Goal: Subscribe to service/newsletter

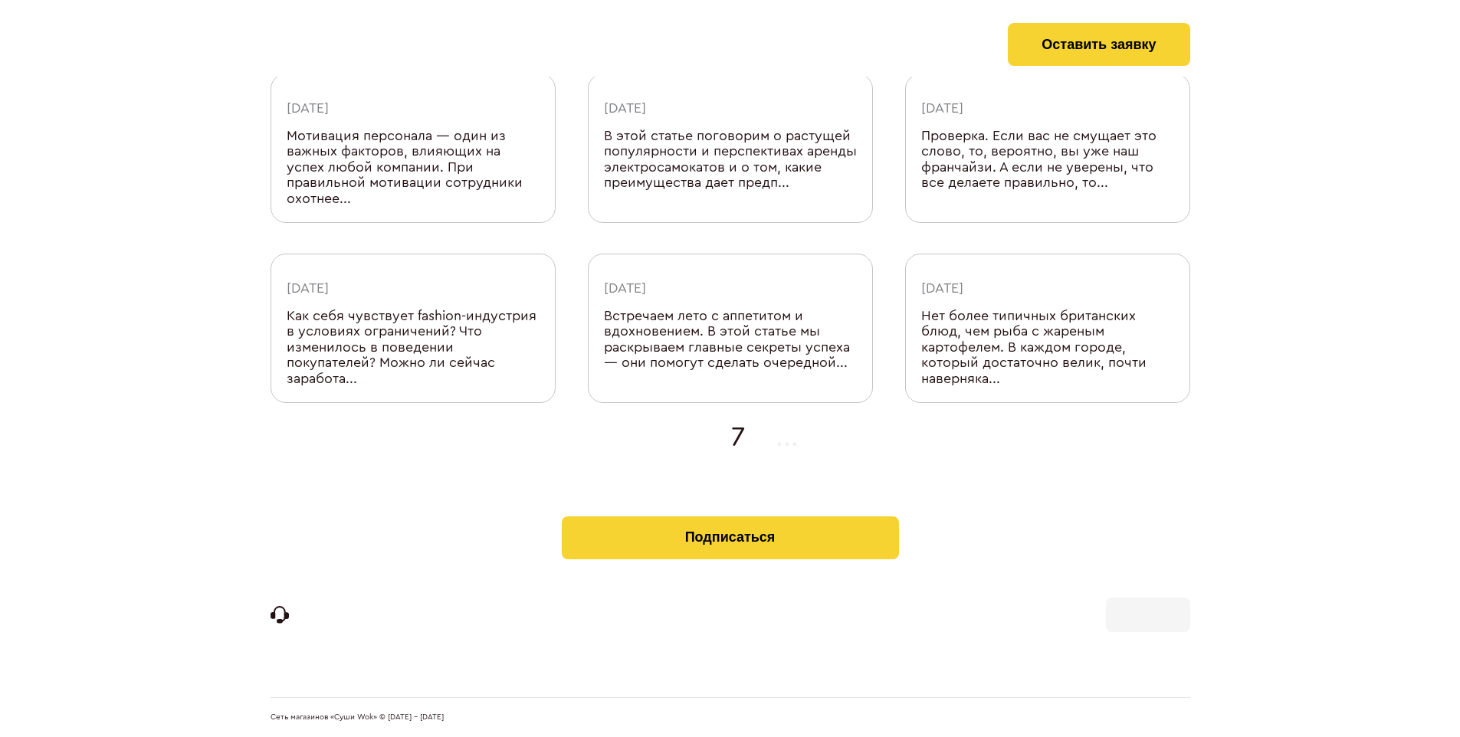
scroll to position [487, 0]
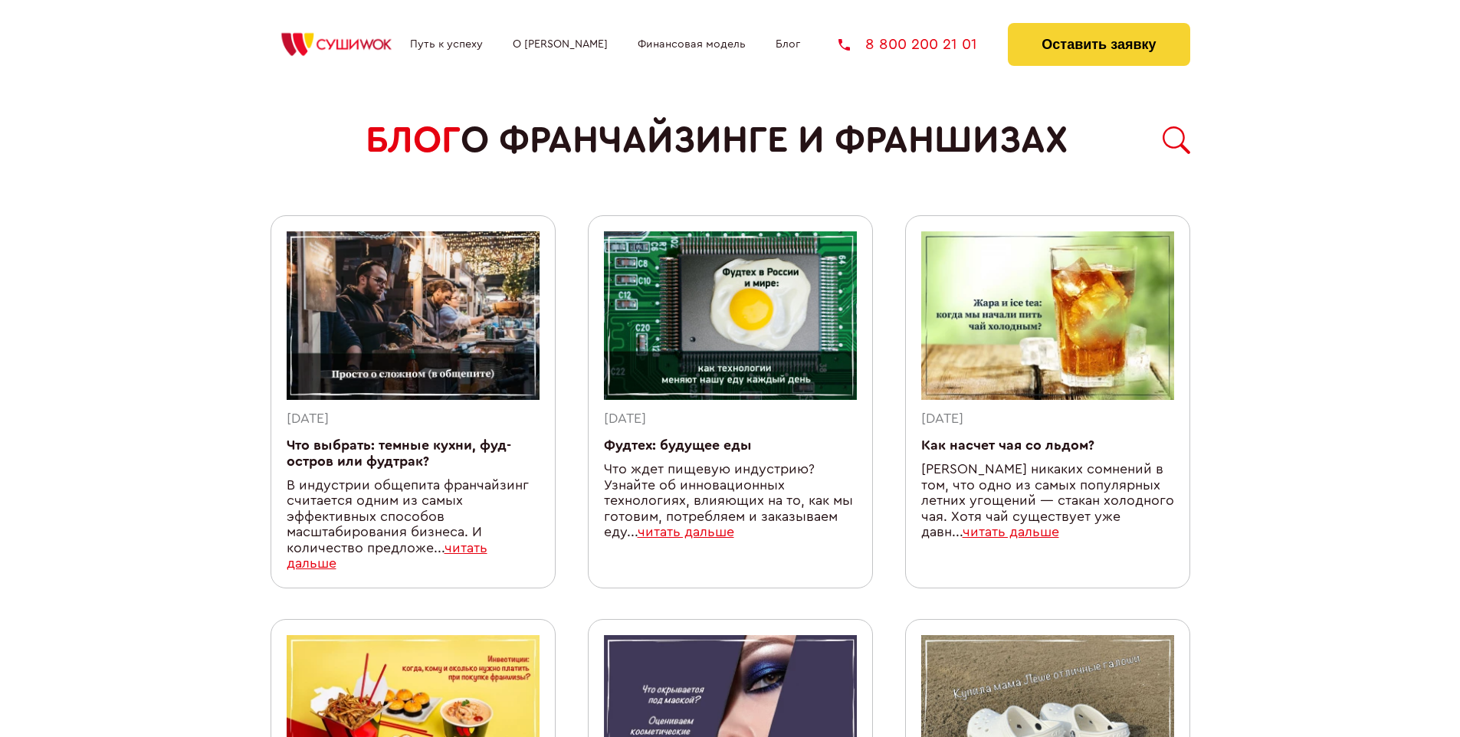
scroll to position [1317, 0]
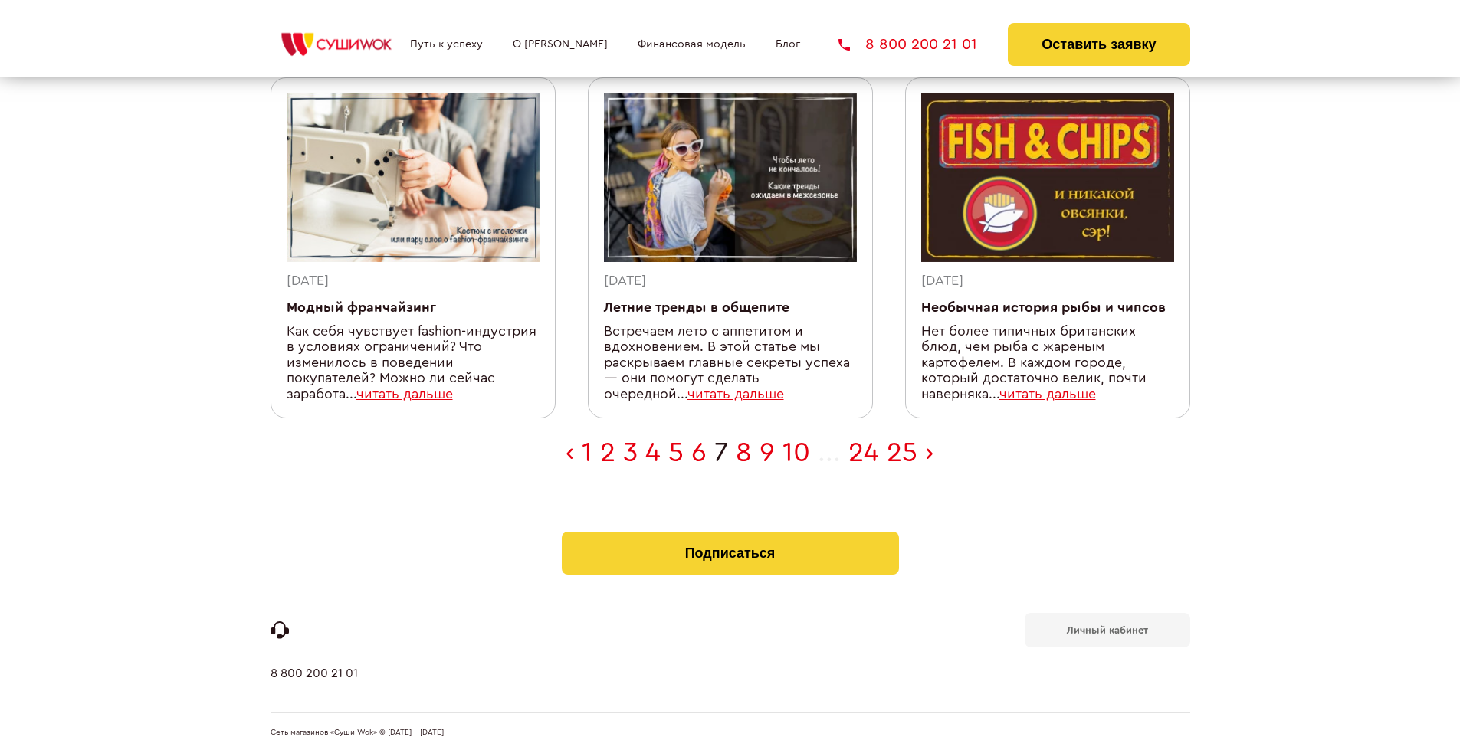
click at [1106, 625] on b "Личный кабинет" at bounding box center [1107, 630] width 81 height 10
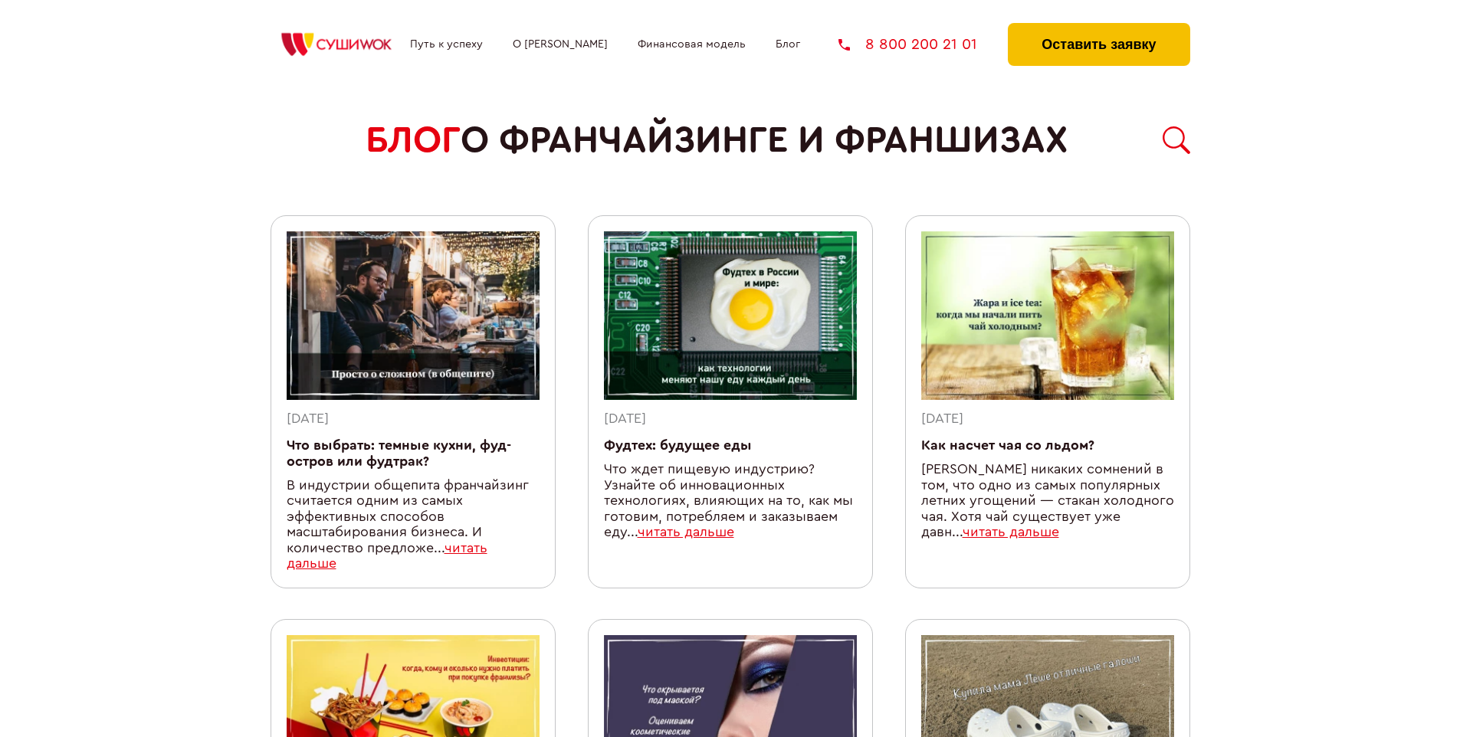
click at [1098, 27] on button "Оставить заявку" at bounding box center [1099, 44] width 182 height 43
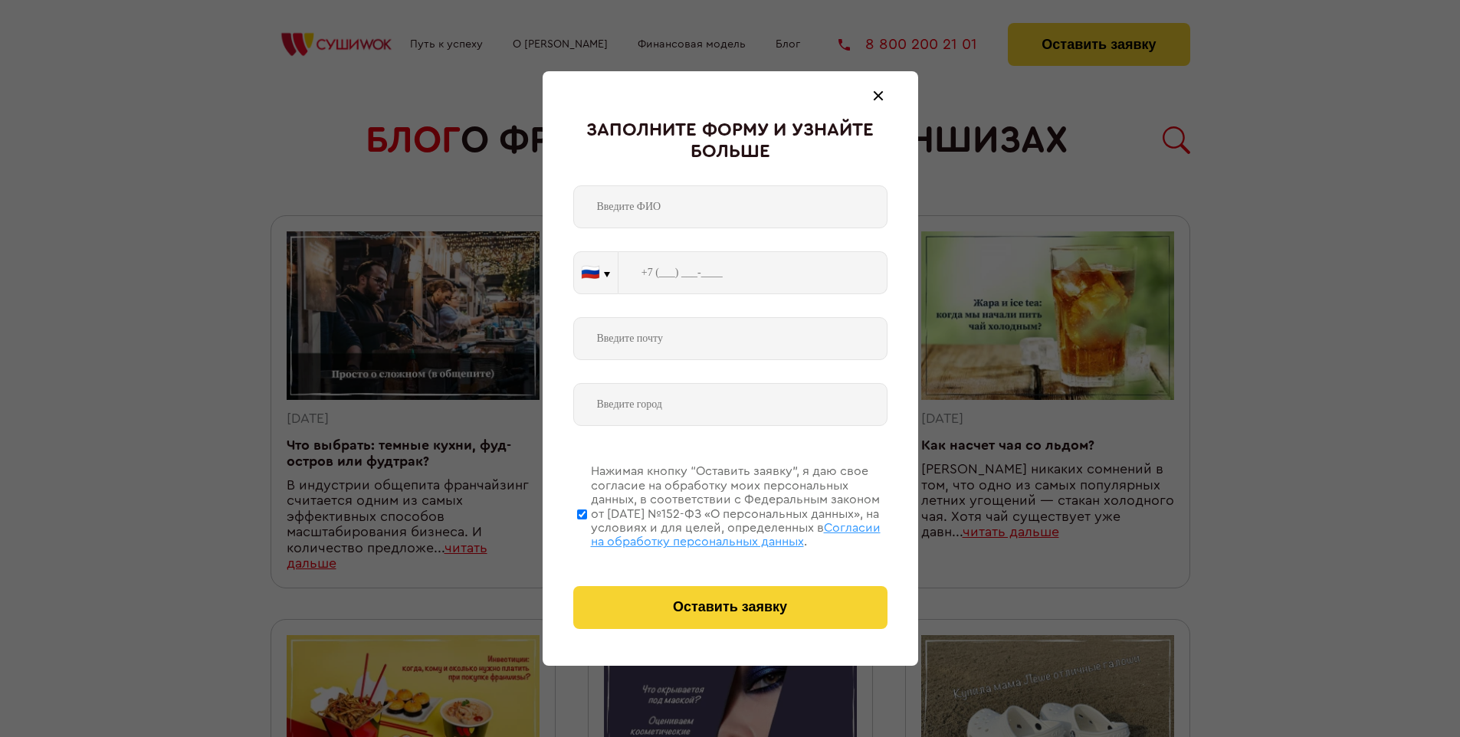
click at [710, 532] on span "Согласии на обработку персональных данных" at bounding box center [736, 535] width 290 height 26
click at [587, 532] on input "Нажимая кнопку “Оставить заявку”, я даю свое согласие на обработку моих персона…" at bounding box center [582, 514] width 10 height 123
checkbox input "false"
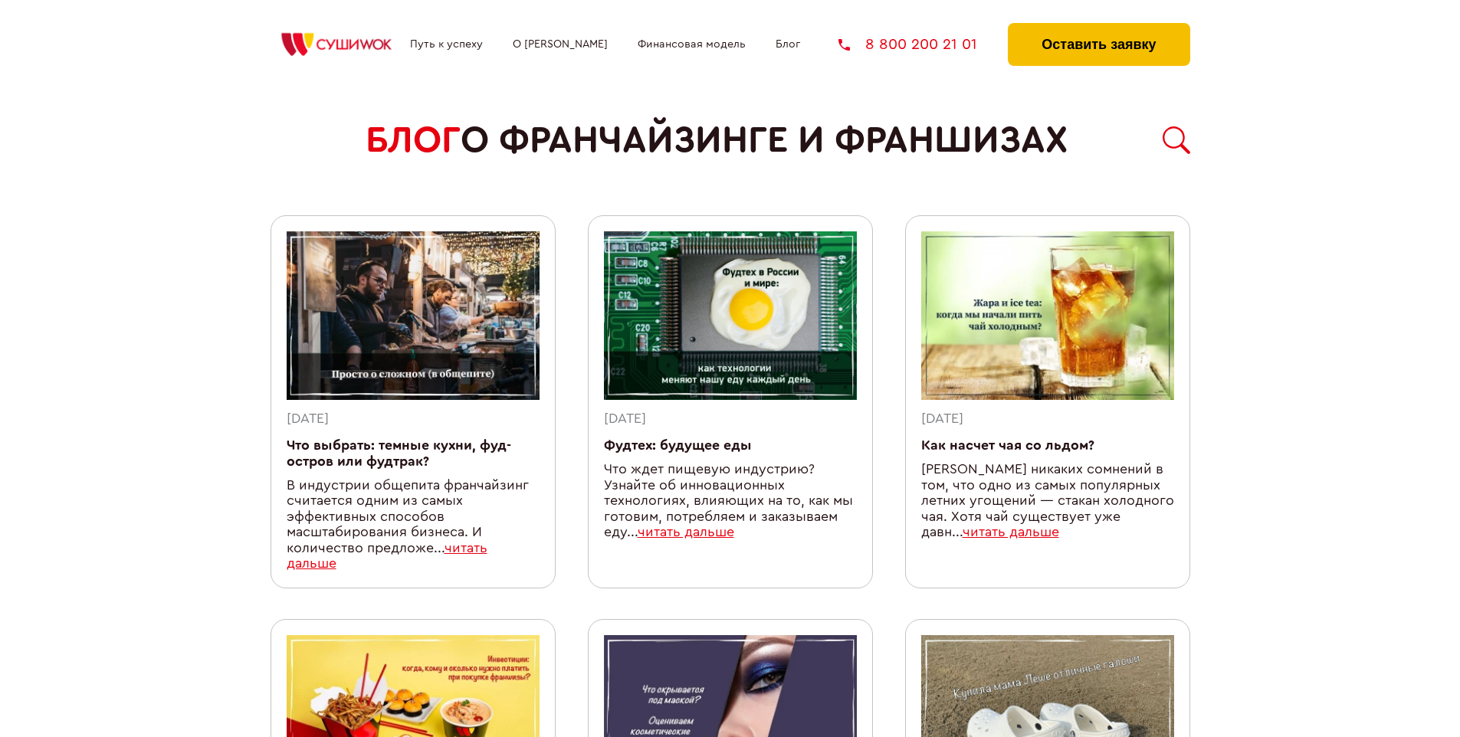
click at [1098, 27] on button "Оставить заявку" at bounding box center [1099, 44] width 182 height 43
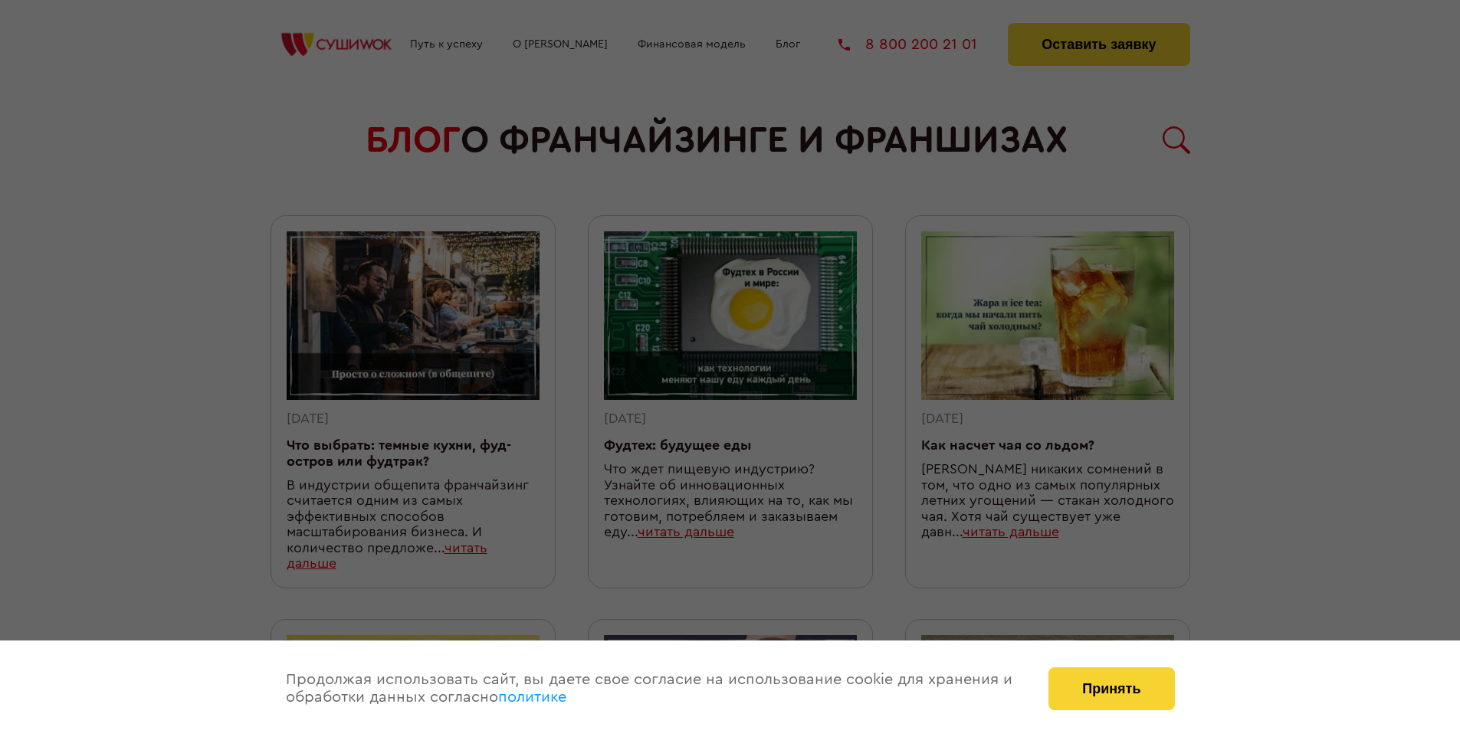
scroll to position [1317, 0]
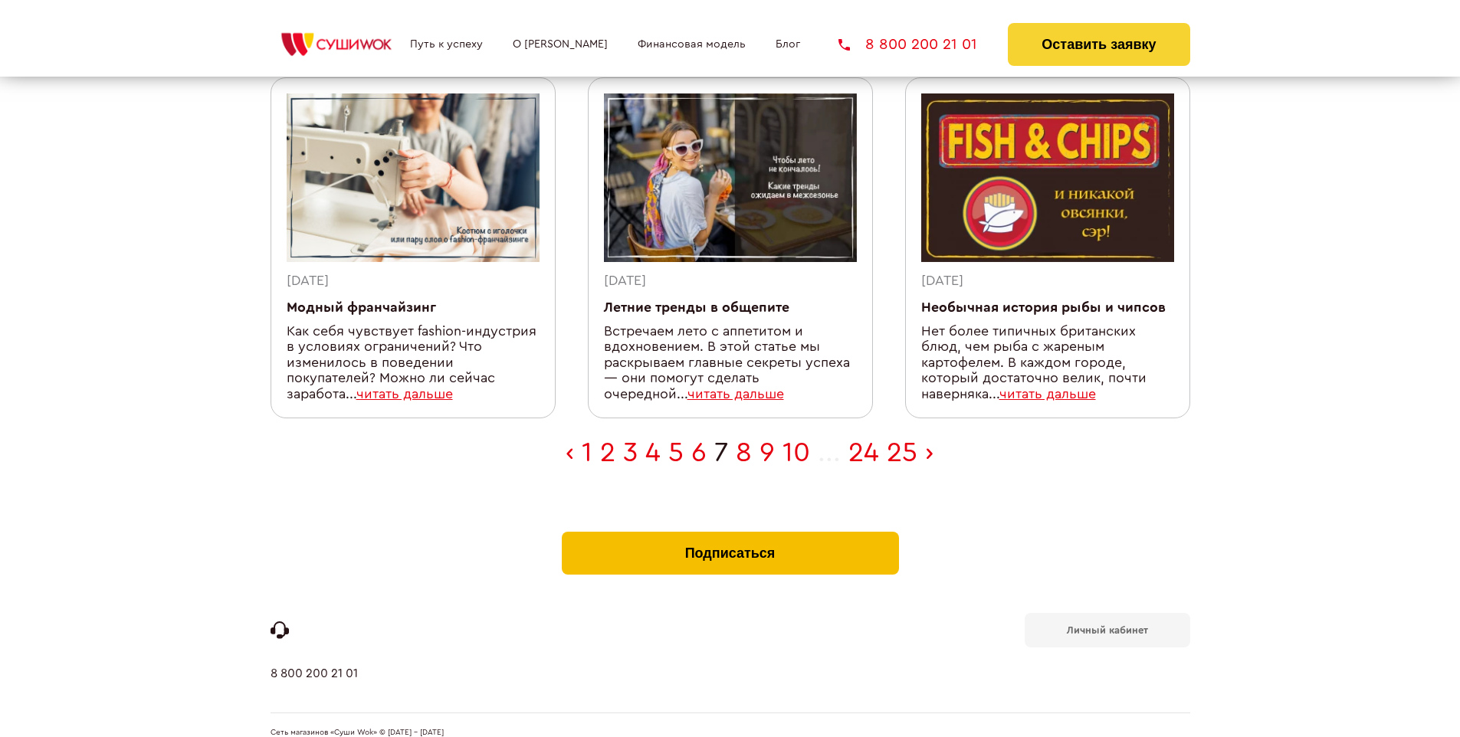
click at [729, 532] on button "Подписаться" at bounding box center [730, 553] width 337 height 43
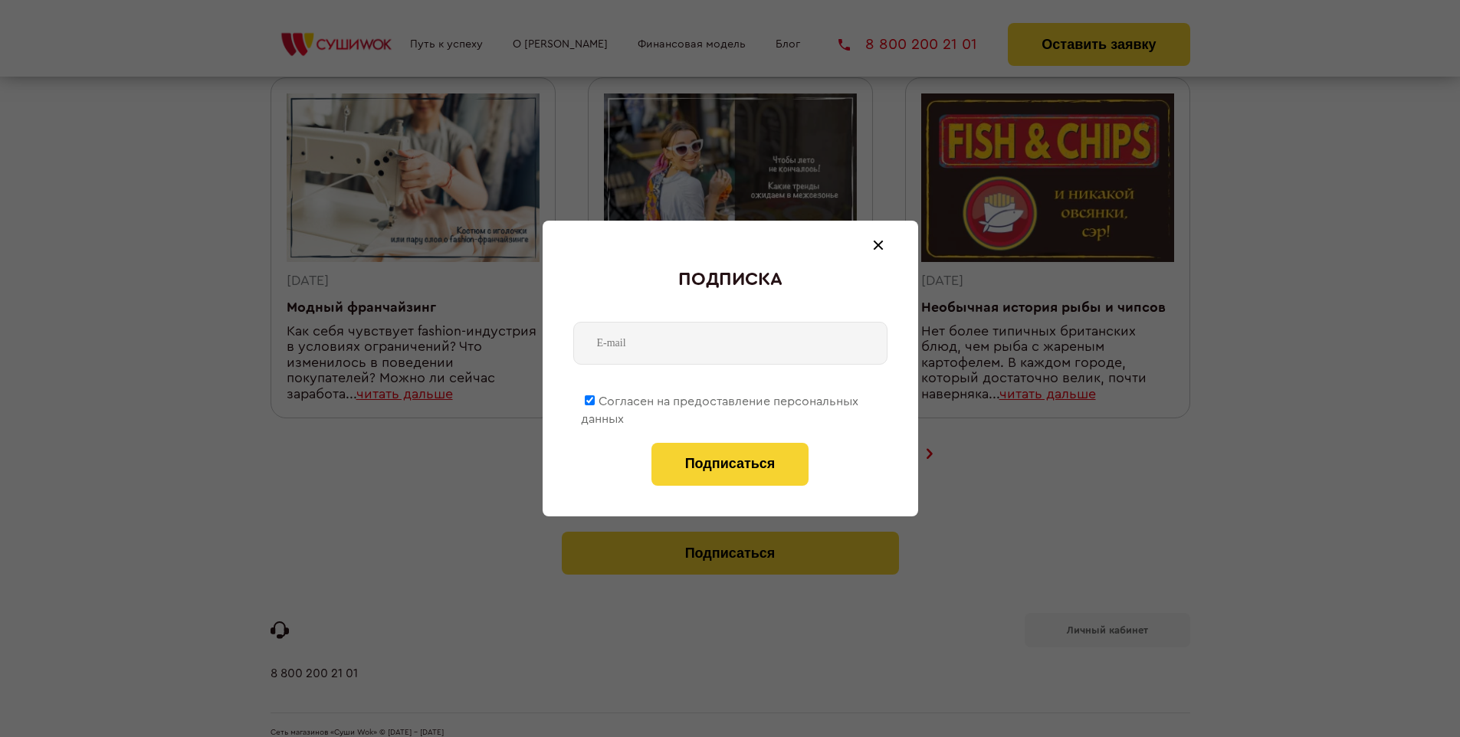
click at [720, 398] on span "Согласен на предоставление персональных данных" at bounding box center [719, 410] width 277 height 30
click at [595, 398] on input "Согласен на предоставление персональных данных" at bounding box center [590, 400] width 10 height 10
checkbox input "false"
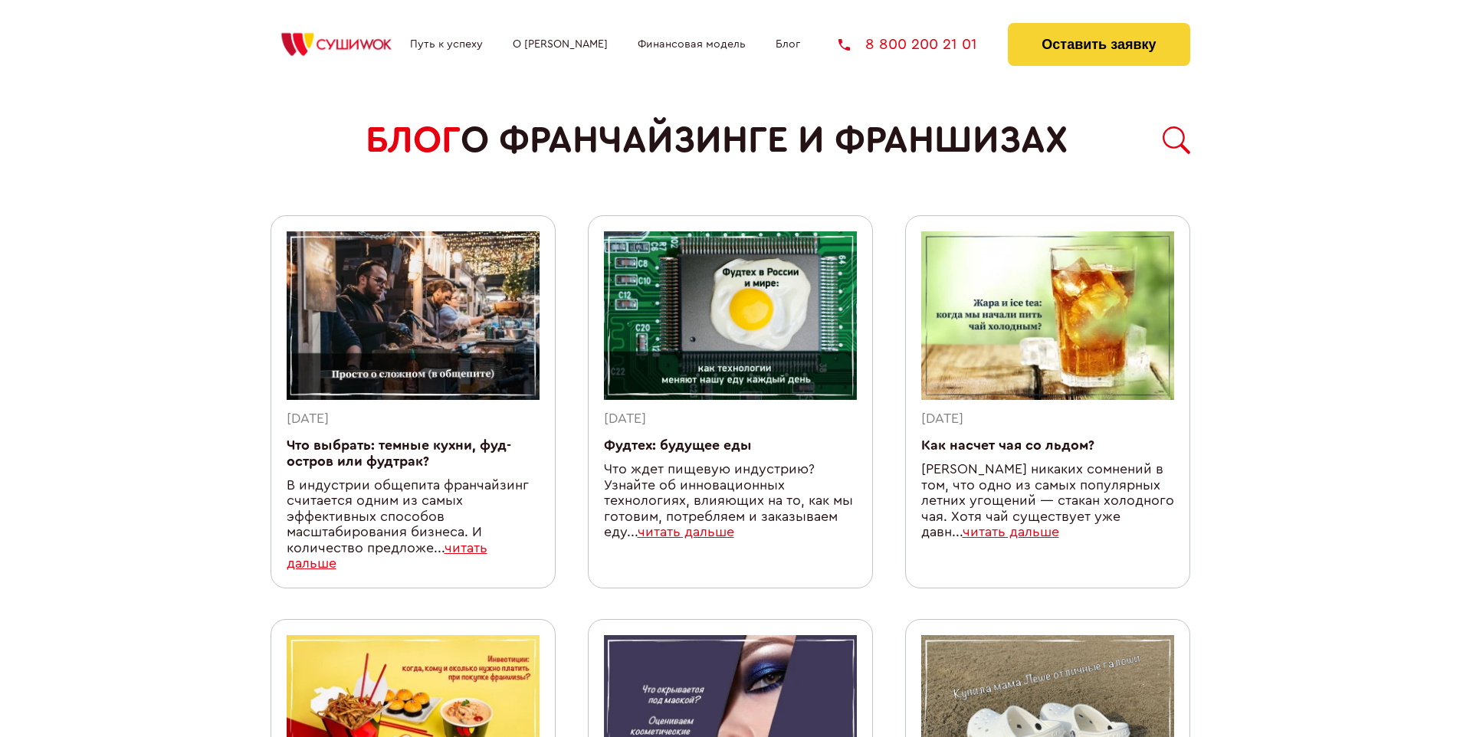
scroll to position [1317, 0]
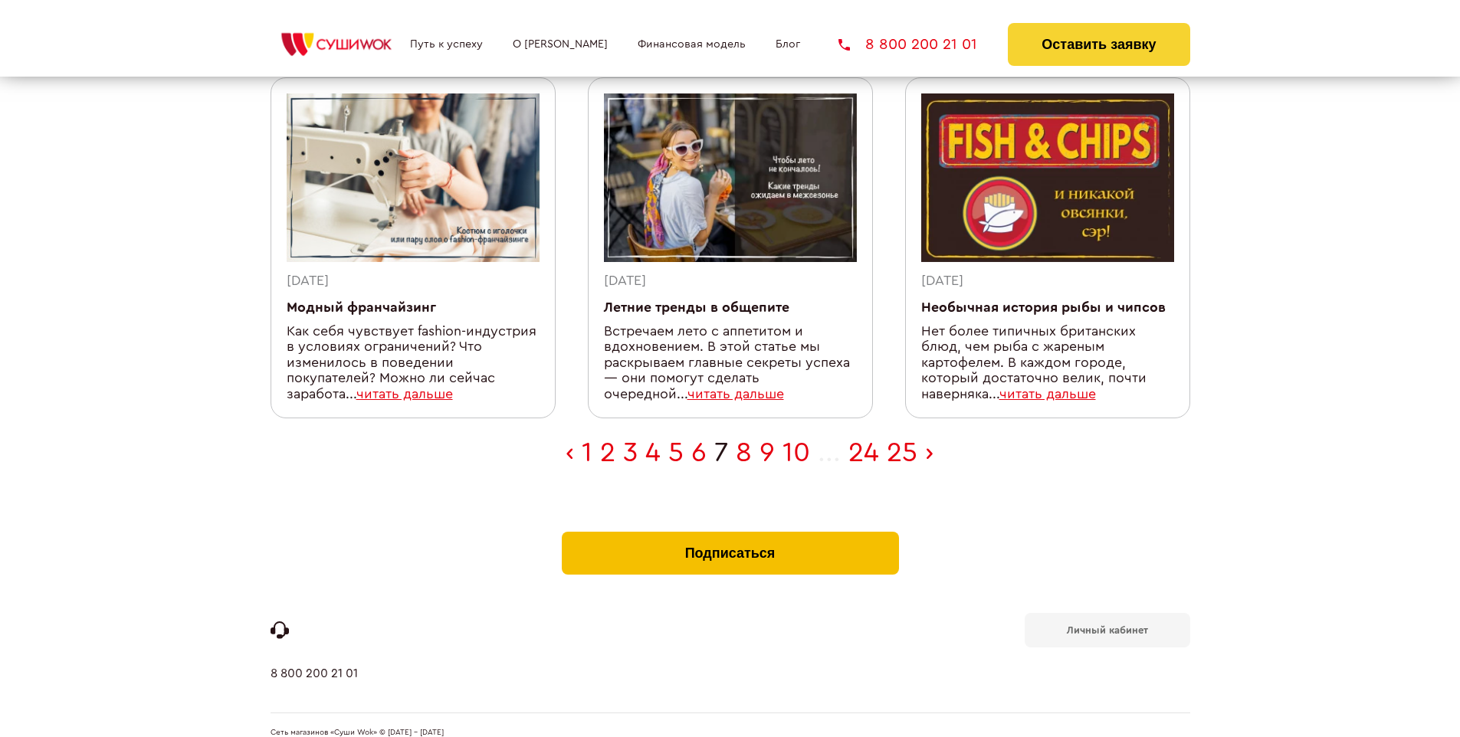
click at [729, 532] on button "Подписаться" at bounding box center [730, 553] width 337 height 43
